Goal: Find contact information: Find contact information

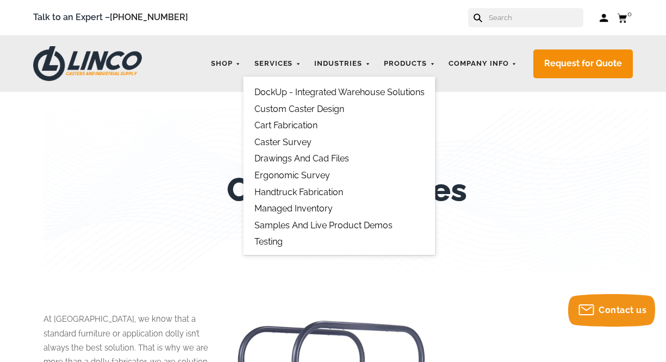
click at [267, 128] on link "Cart Fabrication" at bounding box center [285, 125] width 63 height 10
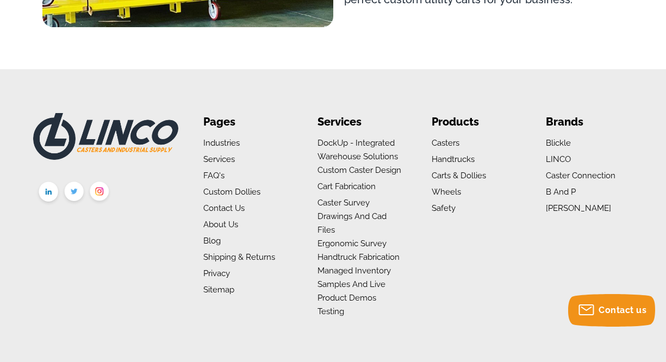
scroll to position [1177, 0]
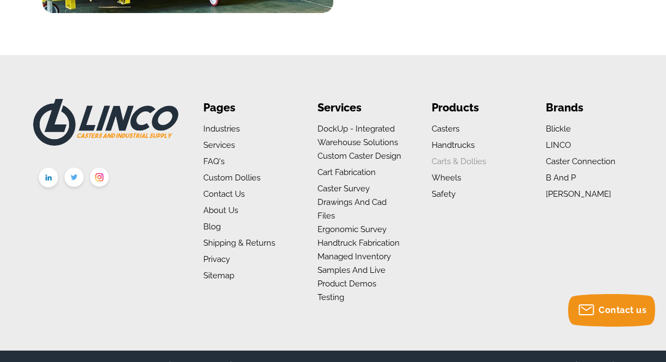
click at [441, 163] on link "Carts & Dollies" at bounding box center [458, 162] width 54 height 10
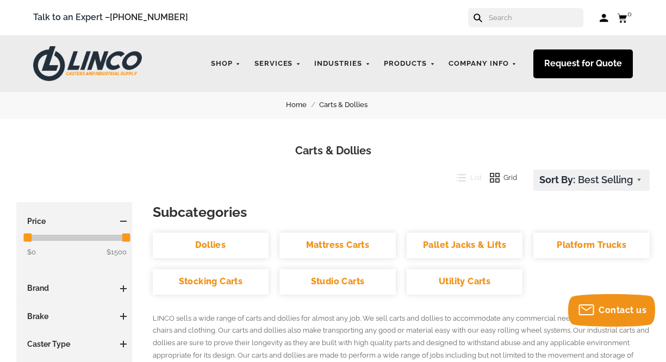
click at [585, 73] on link "Request for Quote" at bounding box center [582, 63] width 99 height 29
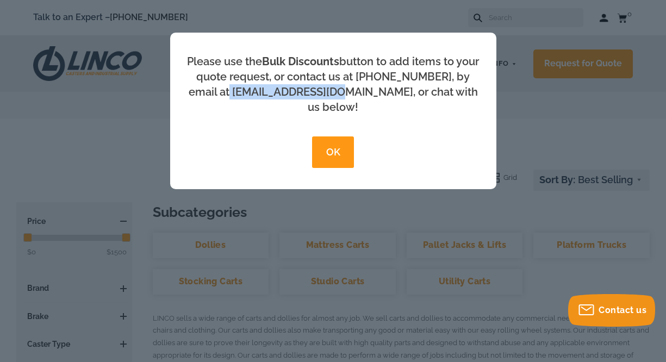
drag, startPoint x: 351, startPoint y: 95, endPoint x: 242, endPoint y: 92, distance: 108.7
click at [242, 92] on div "Please use the Bulk Discounts button to add items to your quote request, or con…" at bounding box center [333, 84] width 295 height 61
copy div "sales@shoplinco.com"
click at [447, 208] on div "Please use the Bulk Discounts button to add items to your quote request, or con…" at bounding box center [333, 181] width 666 height 362
